Goal: Information Seeking & Learning: Learn about a topic

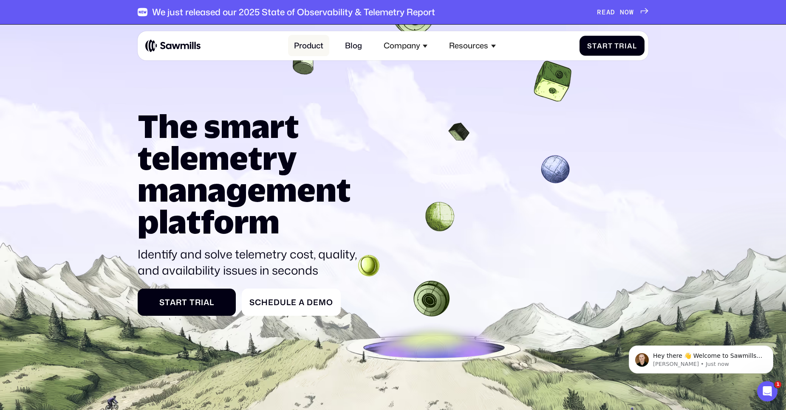
click at [314, 48] on link "Product" at bounding box center [308, 45] width 41 height 21
